Goal: Information Seeking & Learning: Learn about a topic

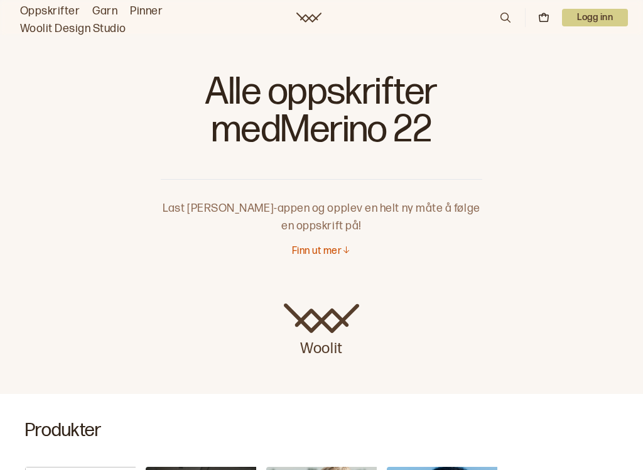
click at [329, 252] on p "Finn ut mer" at bounding box center [317, 251] width 50 height 13
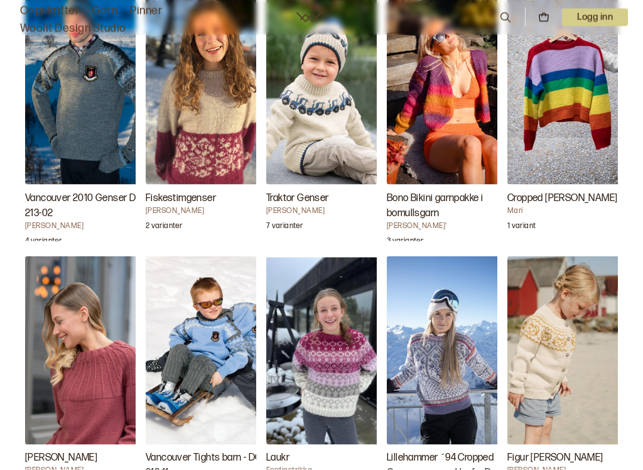
scroll to position [2381, 0]
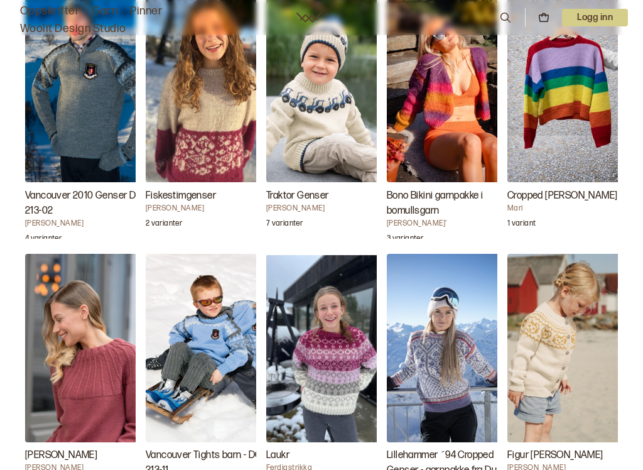
click at [196, 153] on img "Fiskestimgenser" at bounding box center [209, 88] width 126 height 188
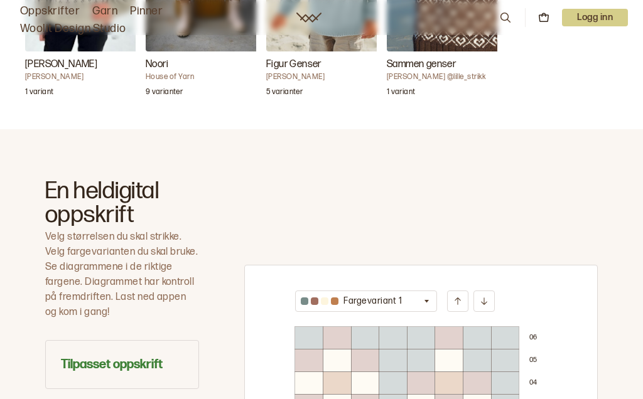
scroll to position [607, 0]
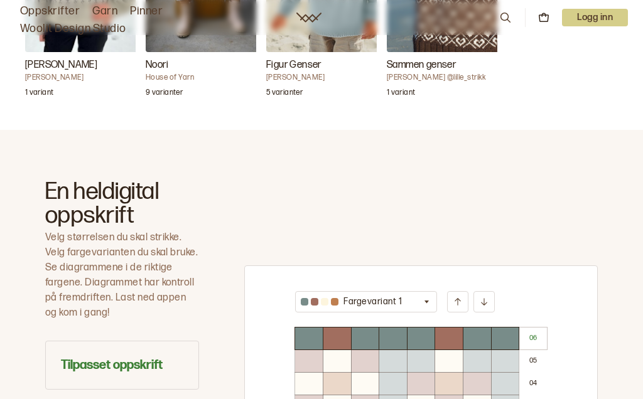
click at [570, 199] on div "Fargevariant 1 0 6 0 5 0 4 0 3 0 2 0 1 0 8 0 7 0 6 0 5 0 4 0 3 0 2 0 1" at bounding box center [421, 387] width 354 height 415
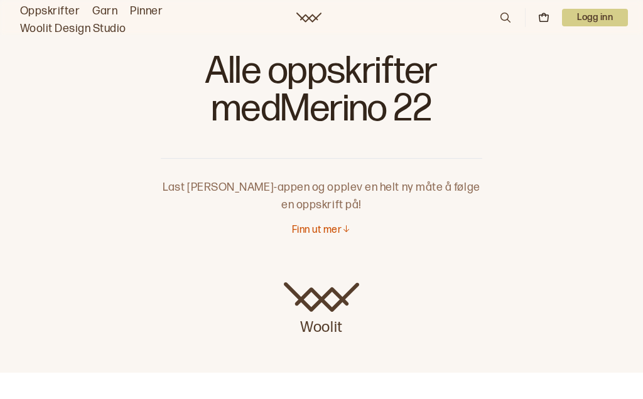
scroll to position [0, 0]
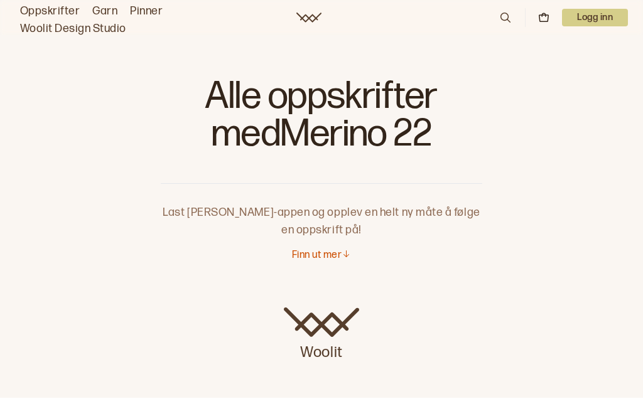
click at [327, 261] on p "Finn ut mer" at bounding box center [317, 255] width 50 height 13
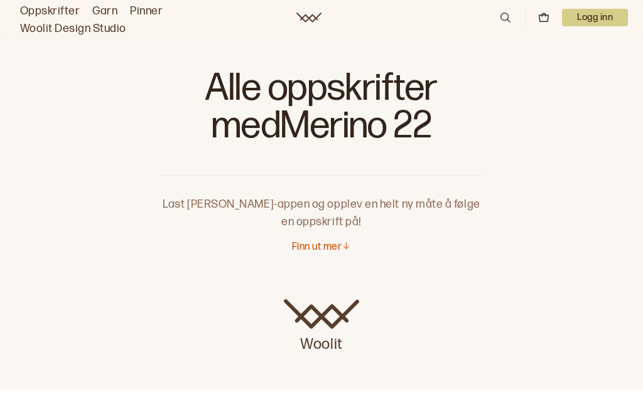
scroll to position [3928, 0]
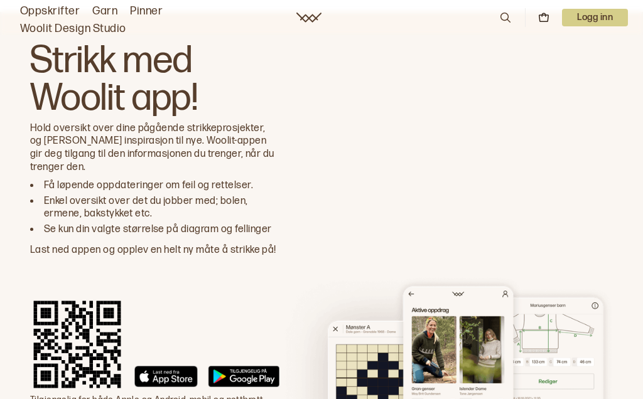
click at [0, 180] on div "Strikk med Woolit app! Hold oversikt over dine pågående strikkeprosjekter, og […" at bounding box center [321, 224] width 643 height 425
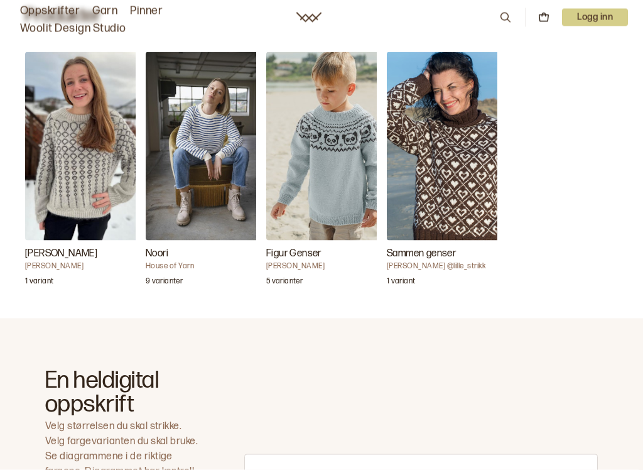
scroll to position [419, 0]
click at [100, 281] on div "1 variant" at bounding box center [88, 280] width 126 height 18
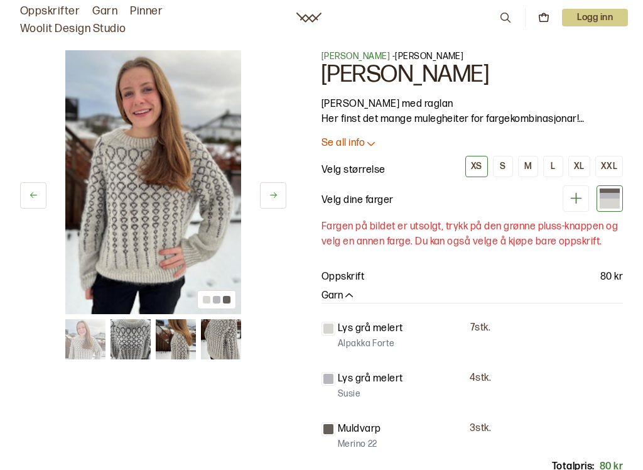
click at [630, 132] on div "1 av 4 1 av 4 Vibeke Lauritsen - Petra Petra Genser Petra-genser med raglan Her…" at bounding box center [321, 375] width 643 height 700
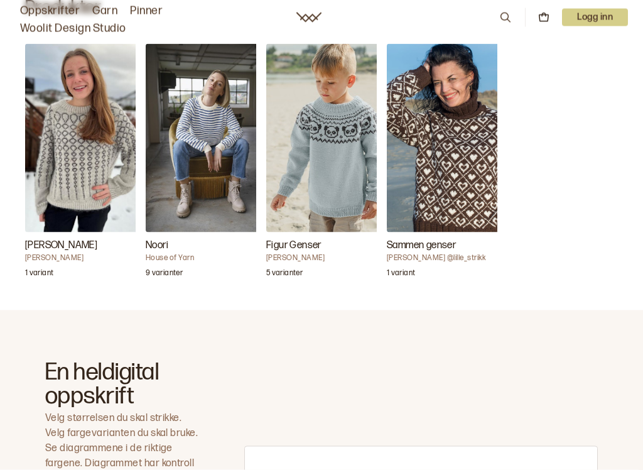
scroll to position [428, 0]
click at [75, 207] on img "Petra Genser" at bounding box center [88, 137] width 126 height 188
